Goal: Transaction & Acquisition: Obtain resource

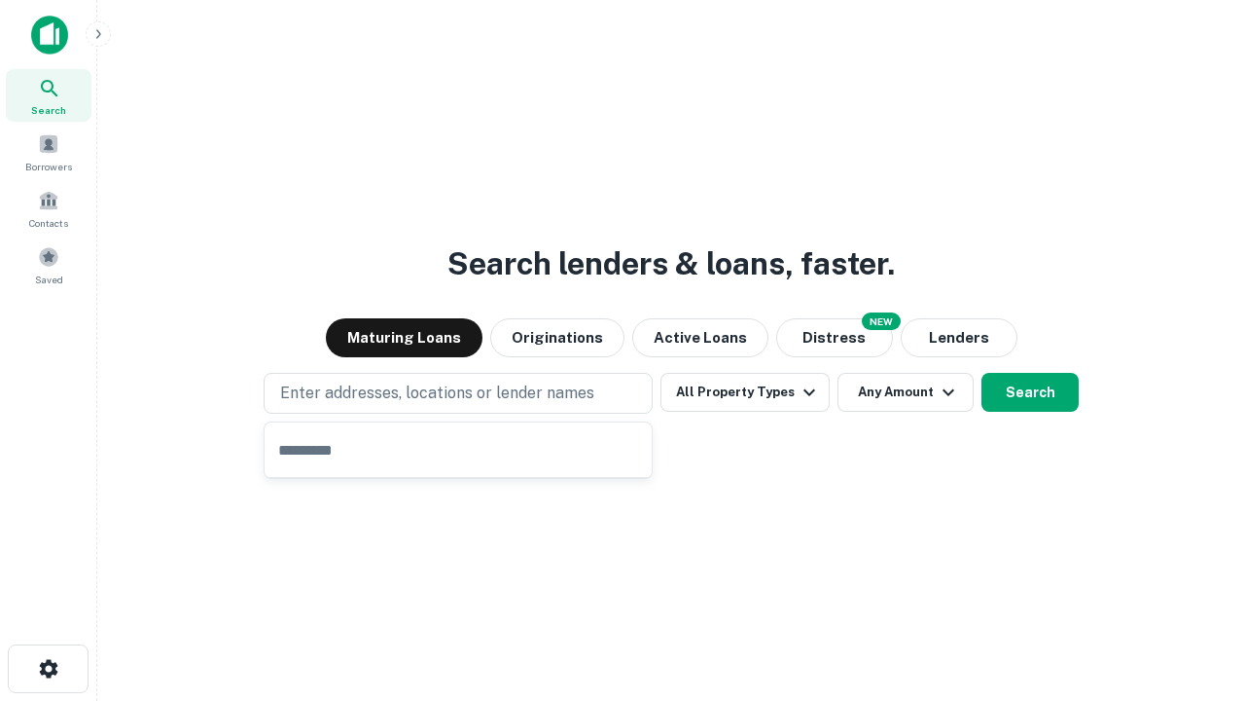
type input "**********"
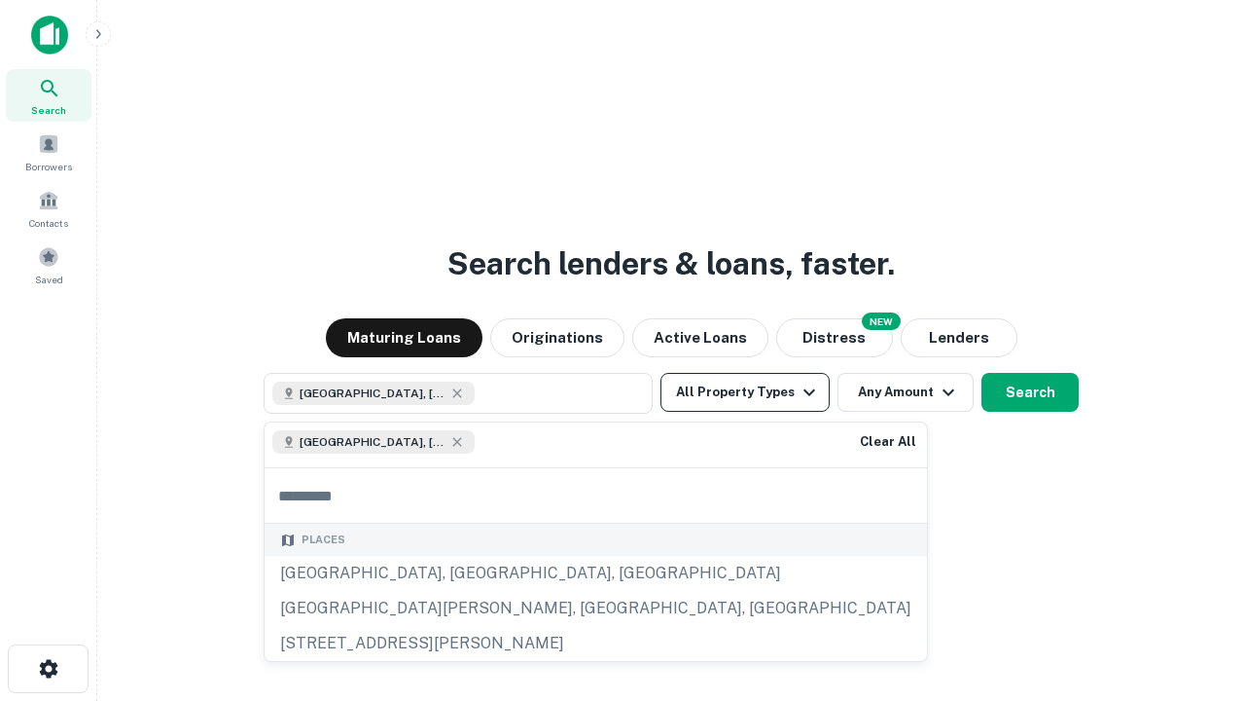
click at [745, 392] on button "All Property Types" at bounding box center [745, 392] width 169 height 39
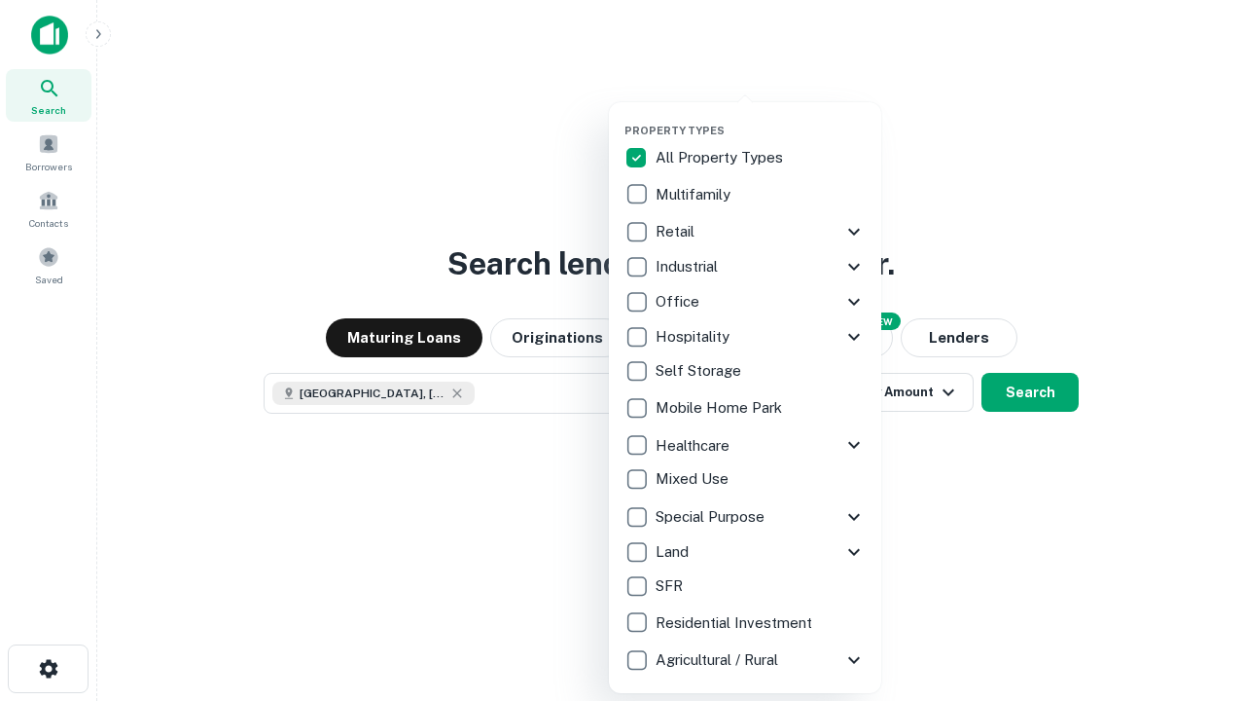
click at [761, 118] on button "button" at bounding box center [761, 118] width 272 height 1
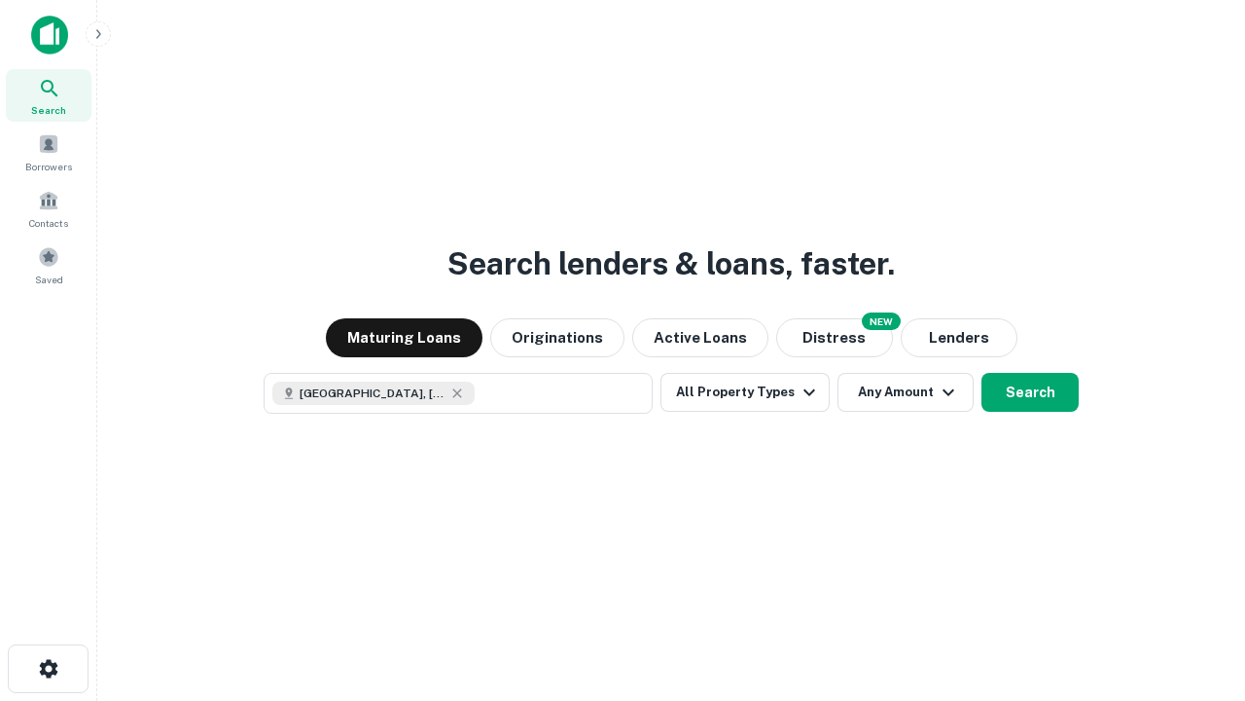
scroll to position [31, 0]
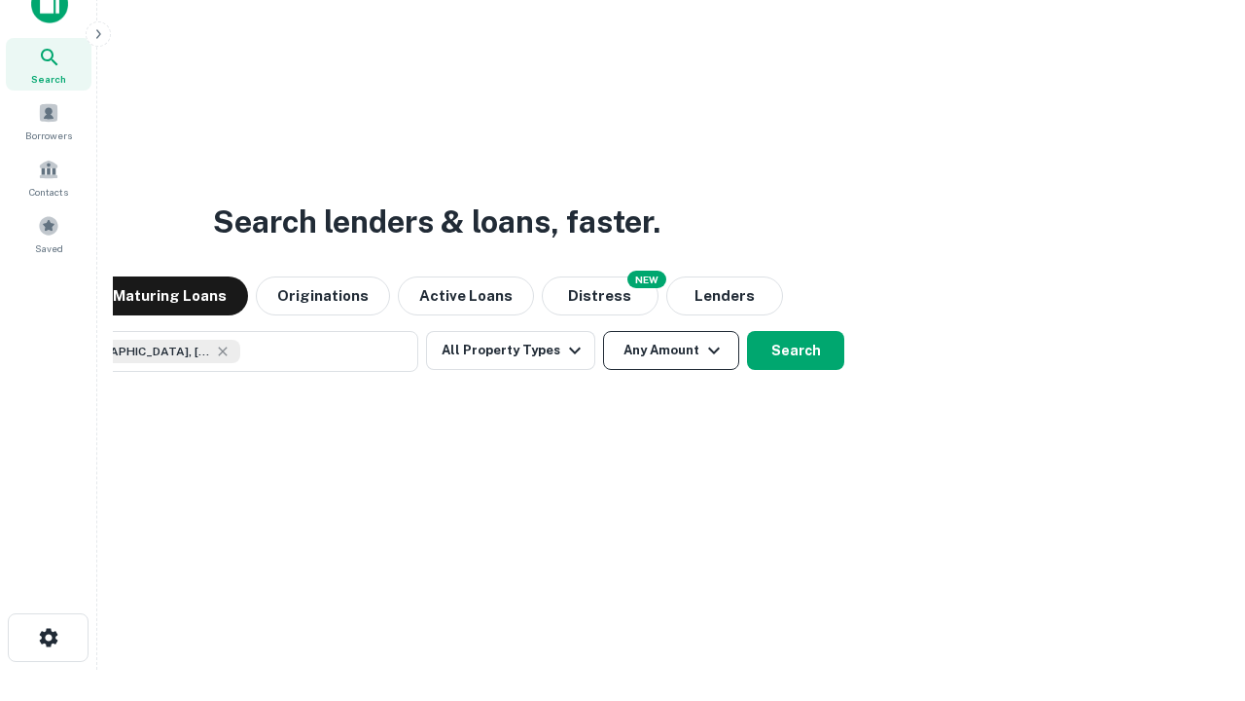
click at [603, 331] on button "Any Amount" at bounding box center [671, 350] width 136 height 39
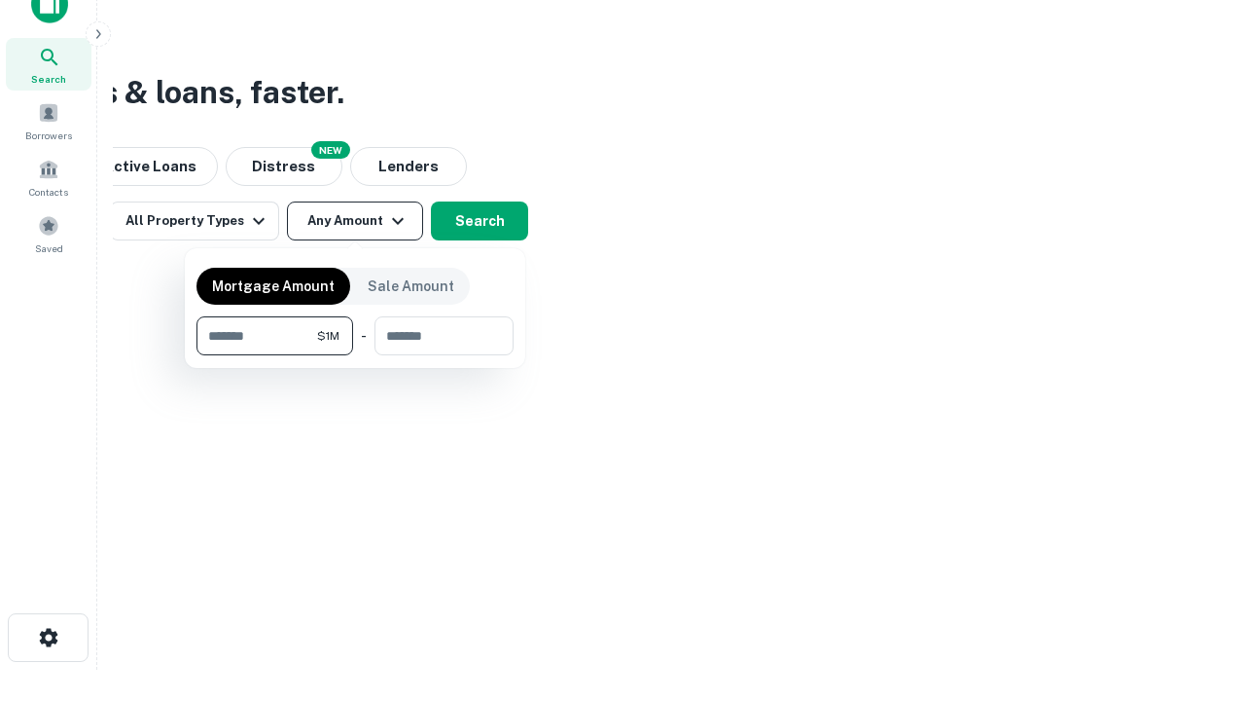
type input "*******"
click at [355, 355] on button "button" at bounding box center [355, 355] width 317 height 1
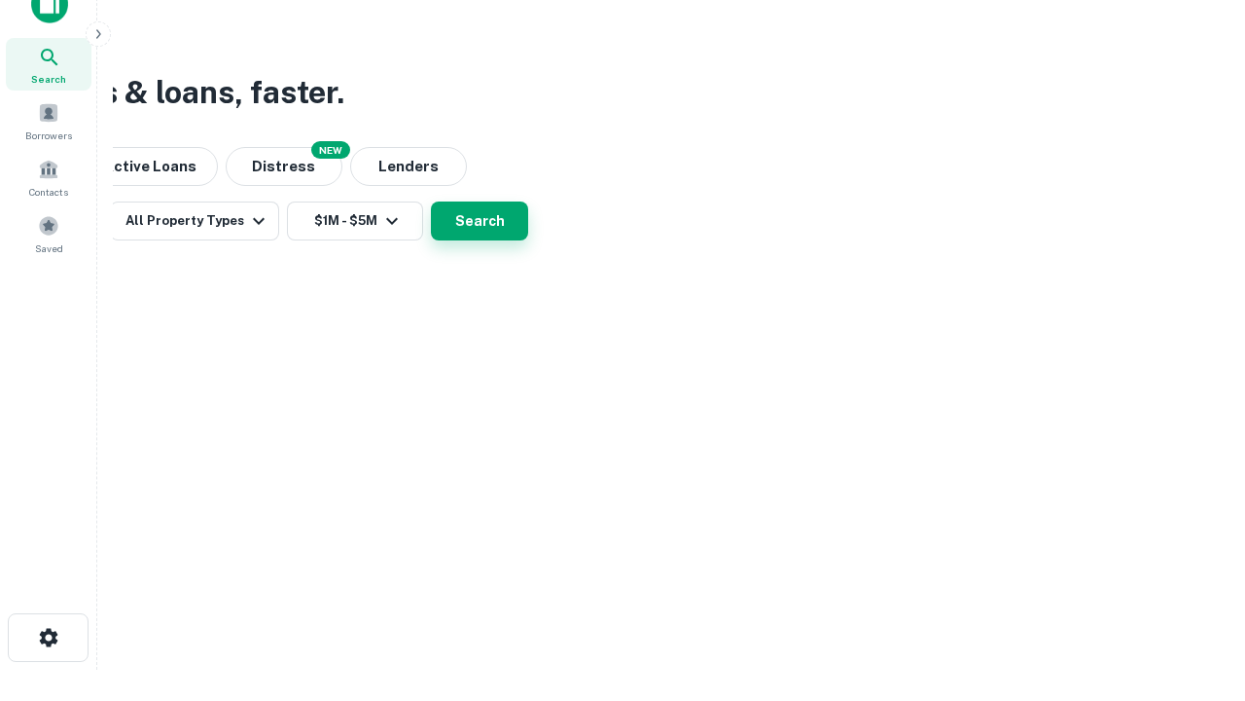
click at [528, 240] on button "Search" at bounding box center [479, 220] width 97 height 39
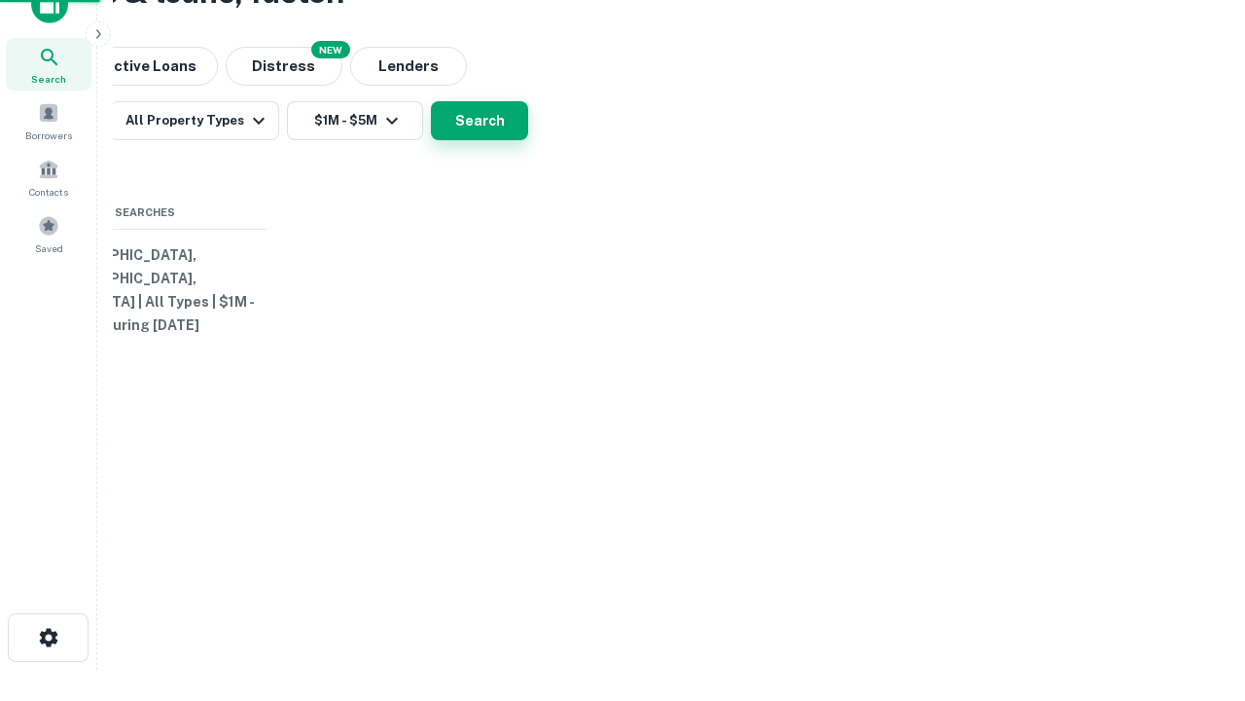
scroll to position [0, 359]
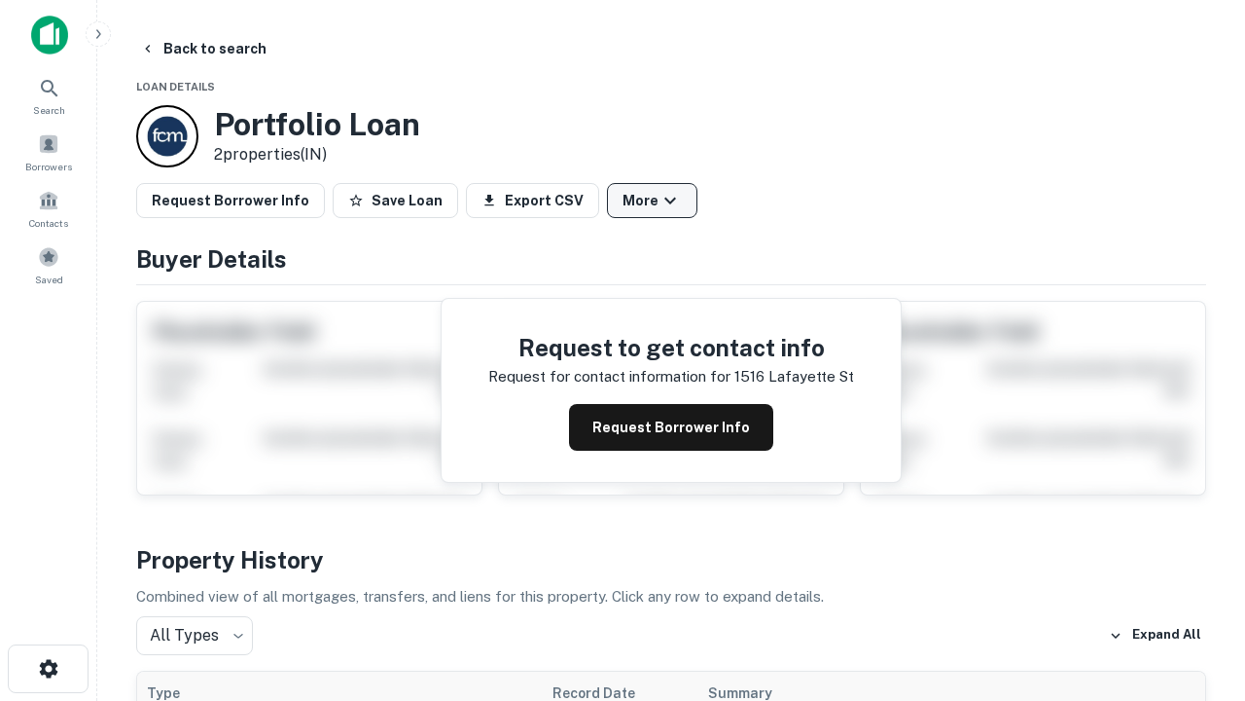
click at [652, 200] on button "More" at bounding box center [652, 200] width 90 height 35
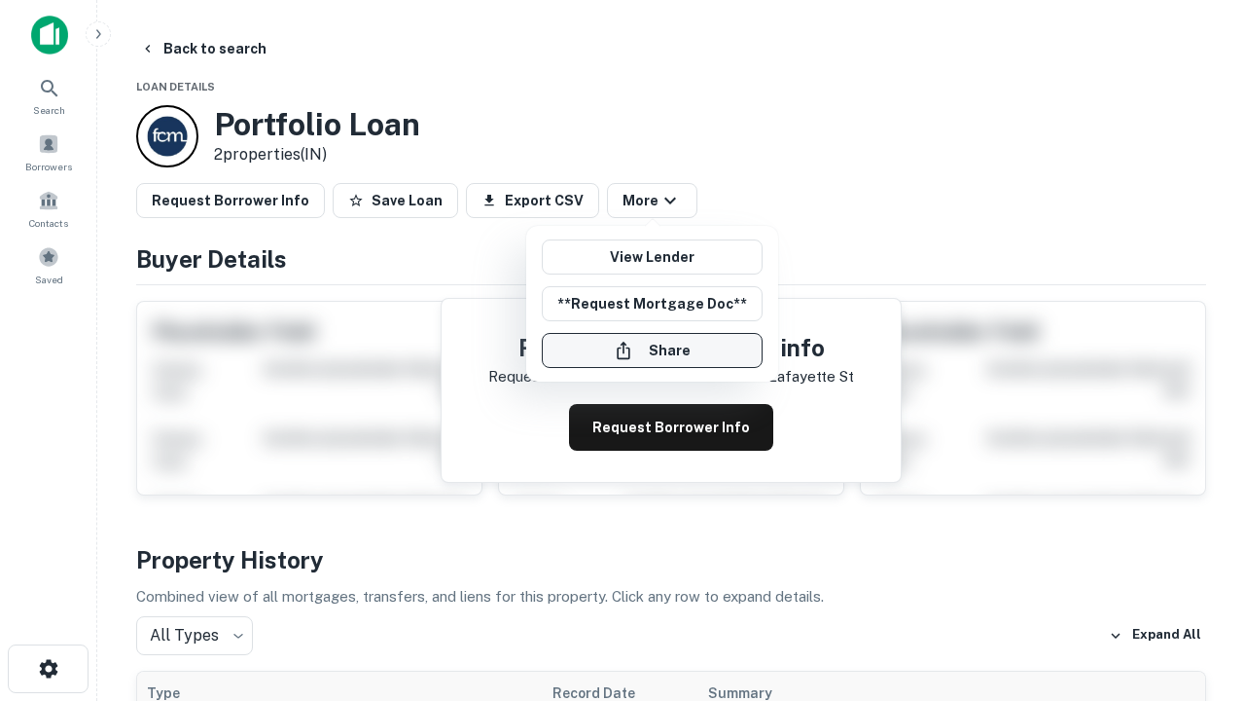
click at [652, 350] on button "Share" at bounding box center [652, 350] width 221 height 35
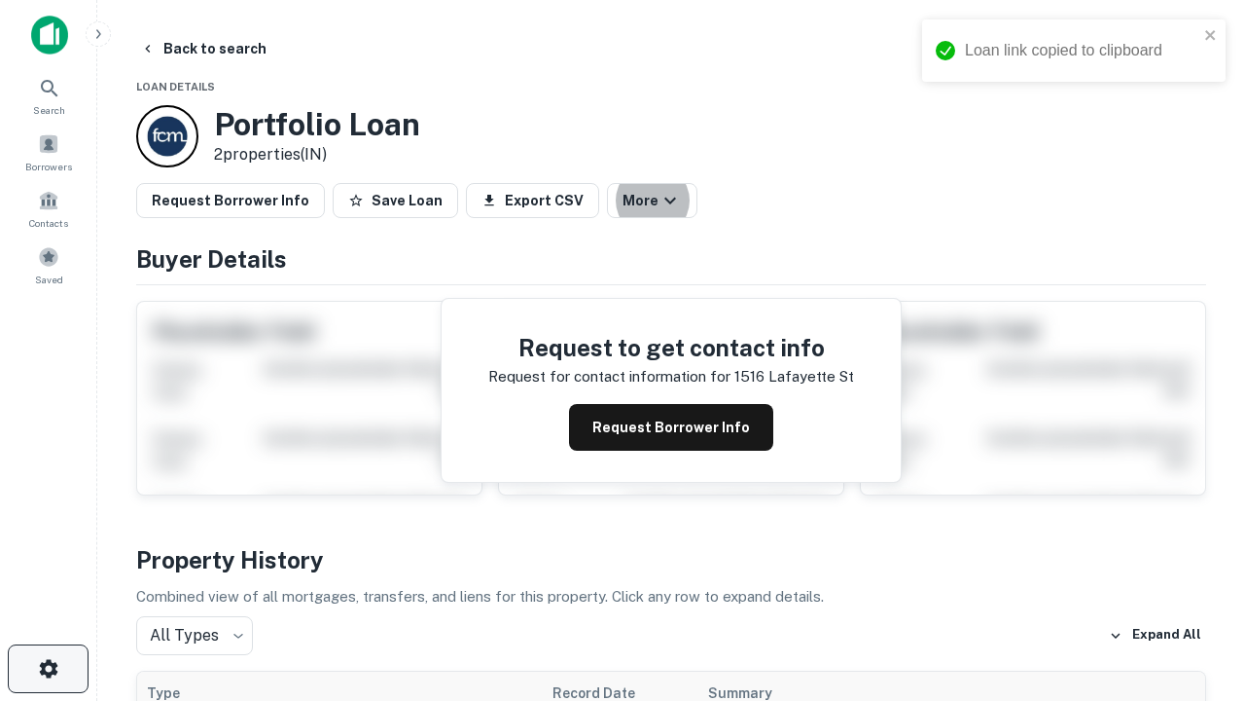
click at [48, 668] on icon "button" at bounding box center [48, 668] width 23 height 23
